Goal: Transaction & Acquisition: Purchase product/service

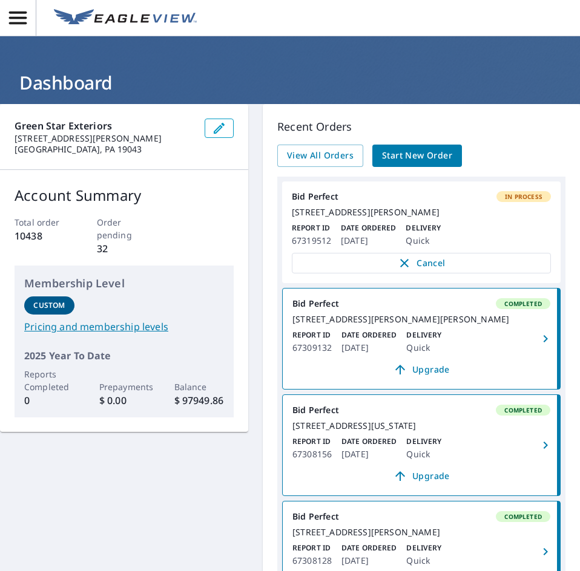
click at [439, 149] on span "Start New Order" at bounding box center [417, 155] width 70 height 15
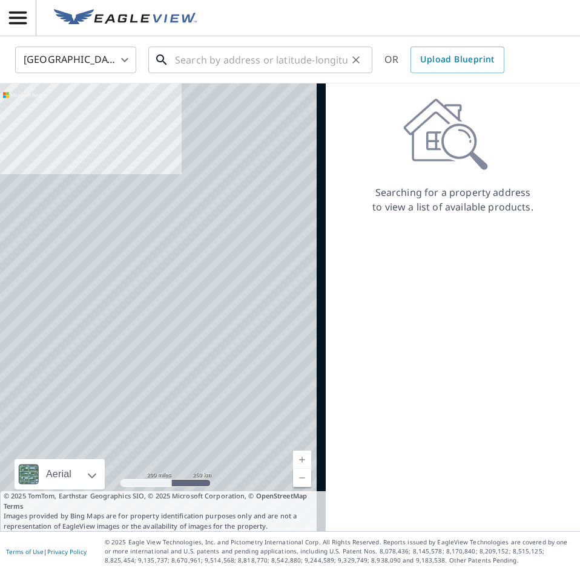
click at [195, 59] on input "text" at bounding box center [261, 60] width 172 height 34
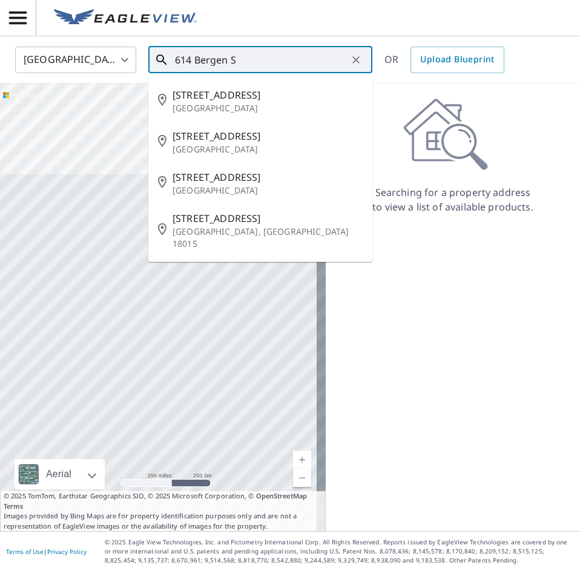
click at [318, 64] on input "614 Bergen S" at bounding box center [261, 60] width 172 height 34
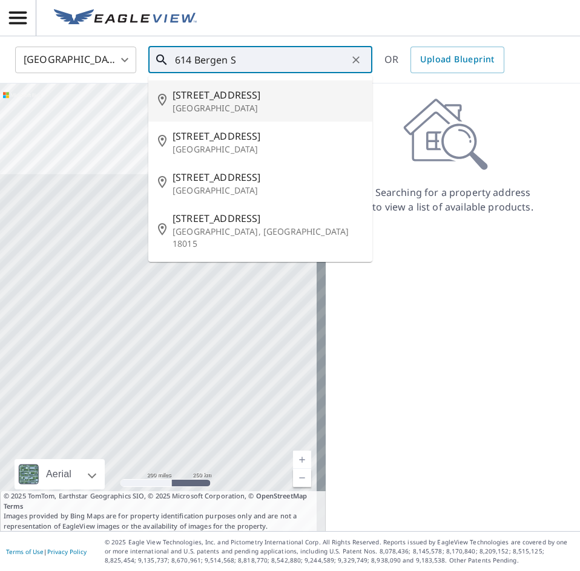
click at [261, 106] on p "[GEOGRAPHIC_DATA]" at bounding box center [267, 108] width 190 height 12
type input "[STREET_ADDRESS]"
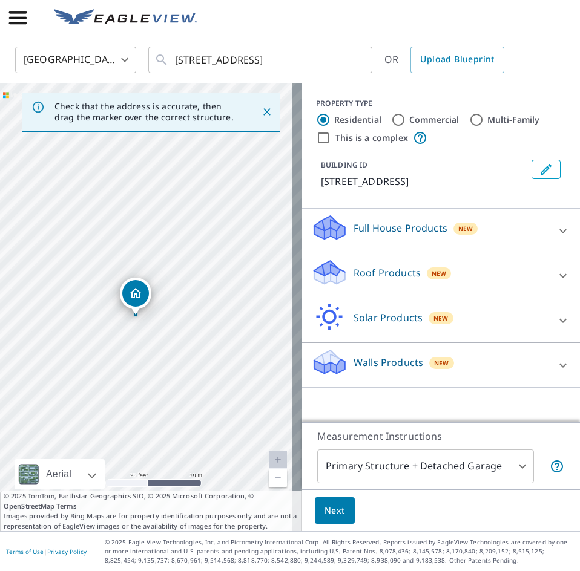
drag, startPoint x: 123, startPoint y: 316, endPoint x: 112, endPoint y: 326, distance: 14.6
click at [112, 326] on div "[STREET_ADDRESS]" at bounding box center [150, 307] width 301 height 448
drag, startPoint x: 131, startPoint y: 293, endPoint x: 118, endPoint y: 290, distance: 13.8
click at [391, 280] on p "Roof Products" at bounding box center [386, 273] width 67 height 15
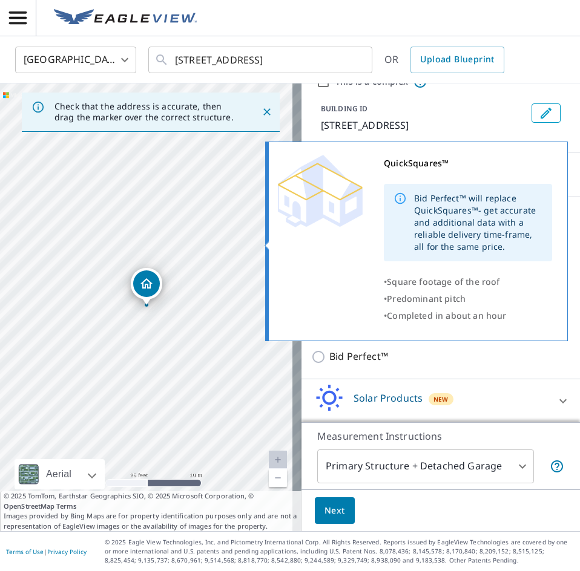
scroll to position [103, 0]
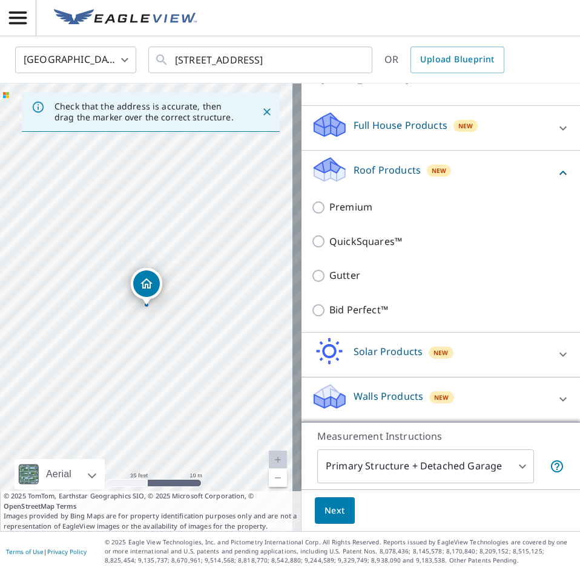
click at [467, 321] on div "Bid Perfect™" at bounding box center [440, 310] width 259 height 34
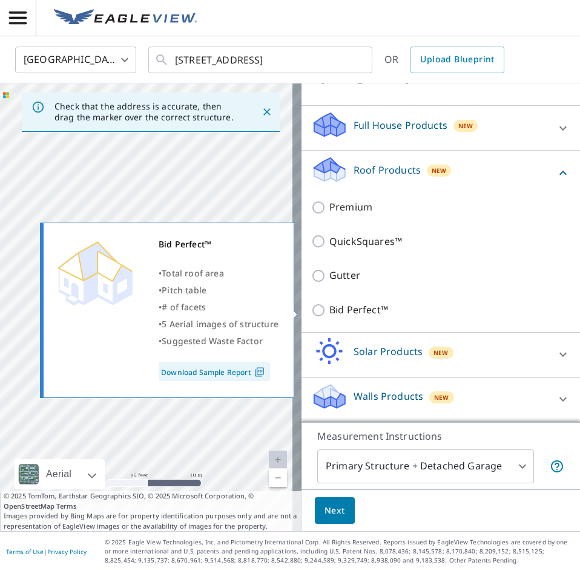
click at [461, 310] on label "Bid Perfect™" at bounding box center [449, 310] width 241 height 15
click at [329, 310] on input "Bid Perfect™" at bounding box center [320, 310] width 18 height 15
checkbox input "true"
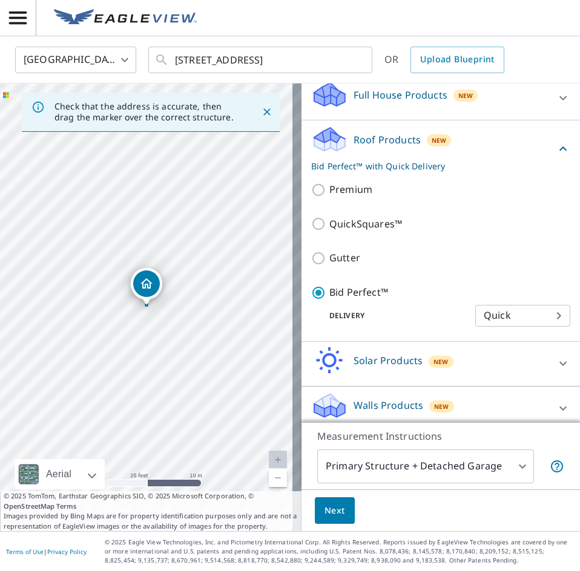
scroll to position [142, 0]
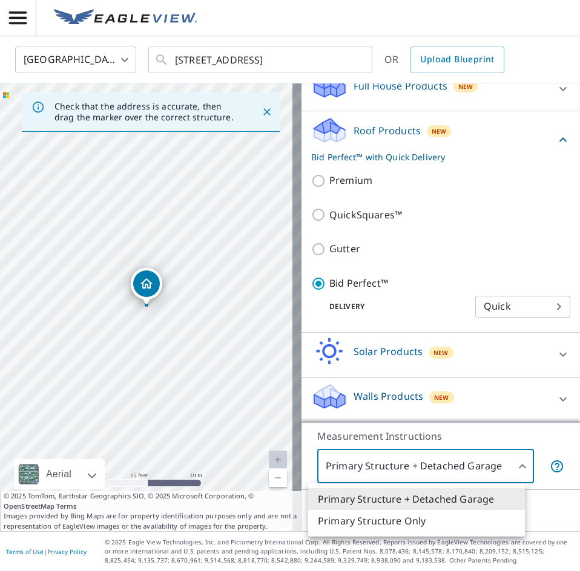
click at [407, 453] on body "JF JF [GEOGRAPHIC_DATA] [GEOGRAPHIC_DATA] ​ [STREET_ADDRESS] ​ OR Upload Bluepr…" at bounding box center [290, 285] width 580 height 571
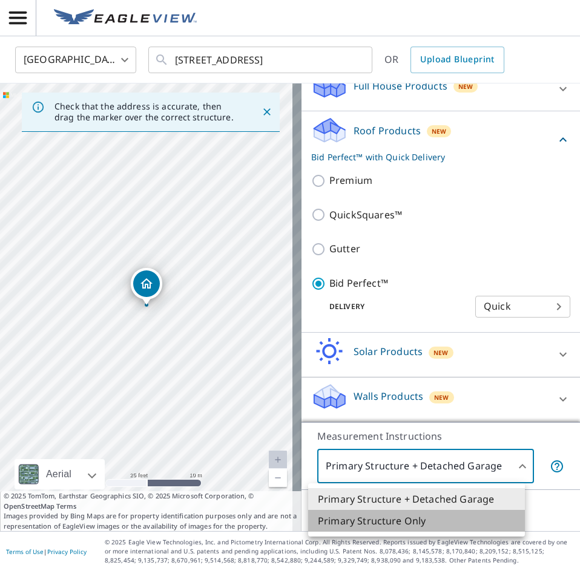
click at [402, 524] on li "Primary Structure Only" at bounding box center [416, 521] width 217 height 22
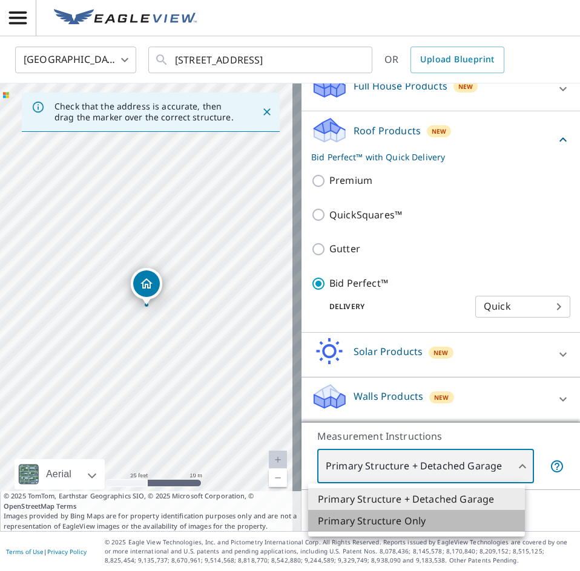
type input "2"
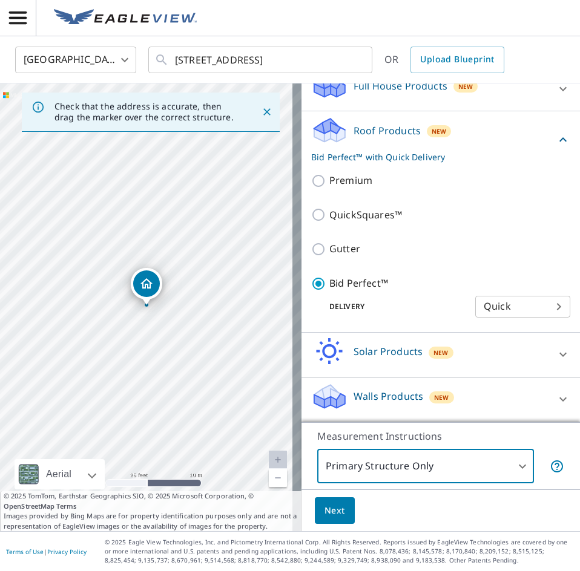
click at [324, 508] on span "Next" at bounding box center [334, 510] width 21 height 15
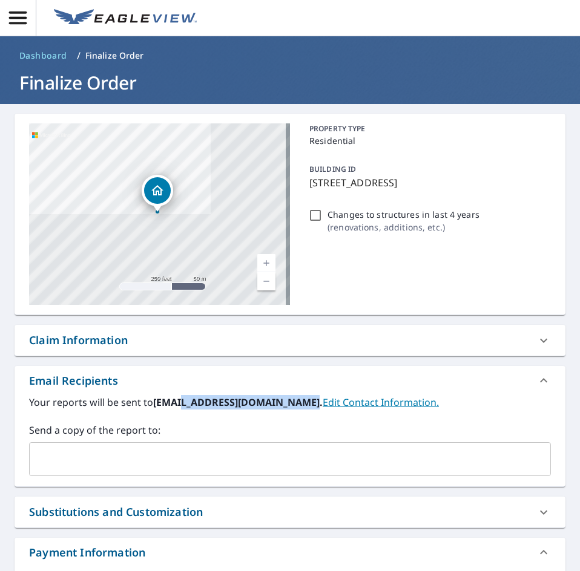
drag, startPoint x: 299, startPoint y: 404, endPoint x: 179, endPoint y: 405, distance: 120.4
click at [179, 405] on b "[EMAIL_ADDRESS][DOMAIN_NAME]." at bounding box center [237, 402] width 169 height 13
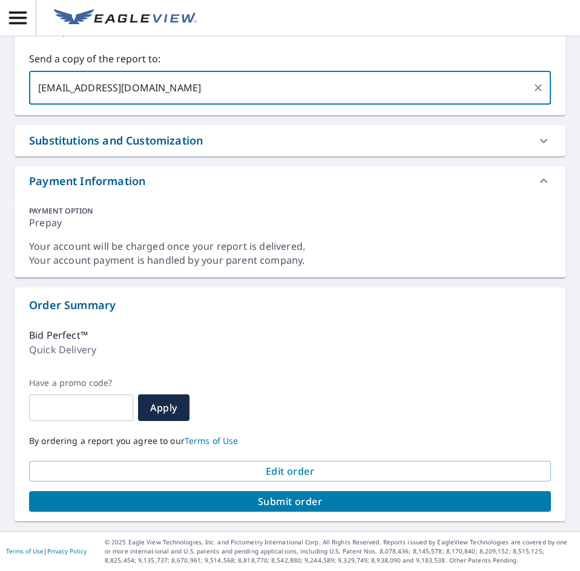
type input "[EMAIL_ADDRESS][DOMAIN_NAME]"
click at [327, 505] on span "Submit order" at bounding box center [290, 501] width 502 height 13
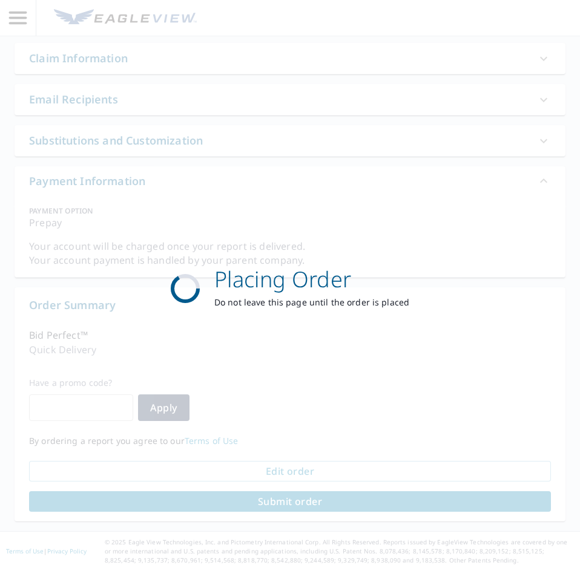
scroll to position [282, 0]
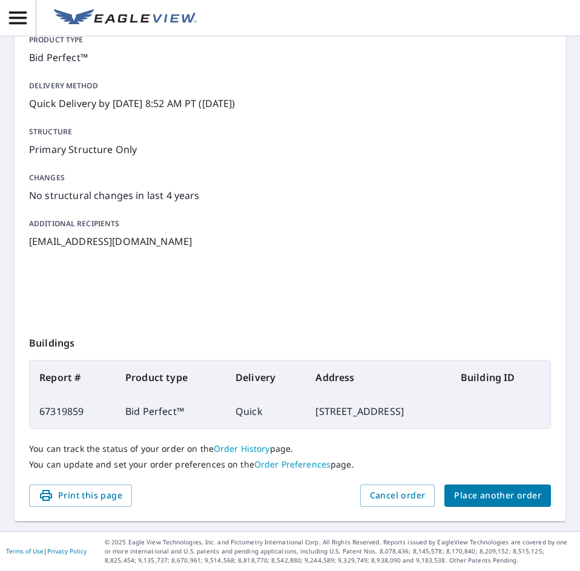
scroll to position [142, 0]
